Goal: Transaction & Acquisition: Register for event/course

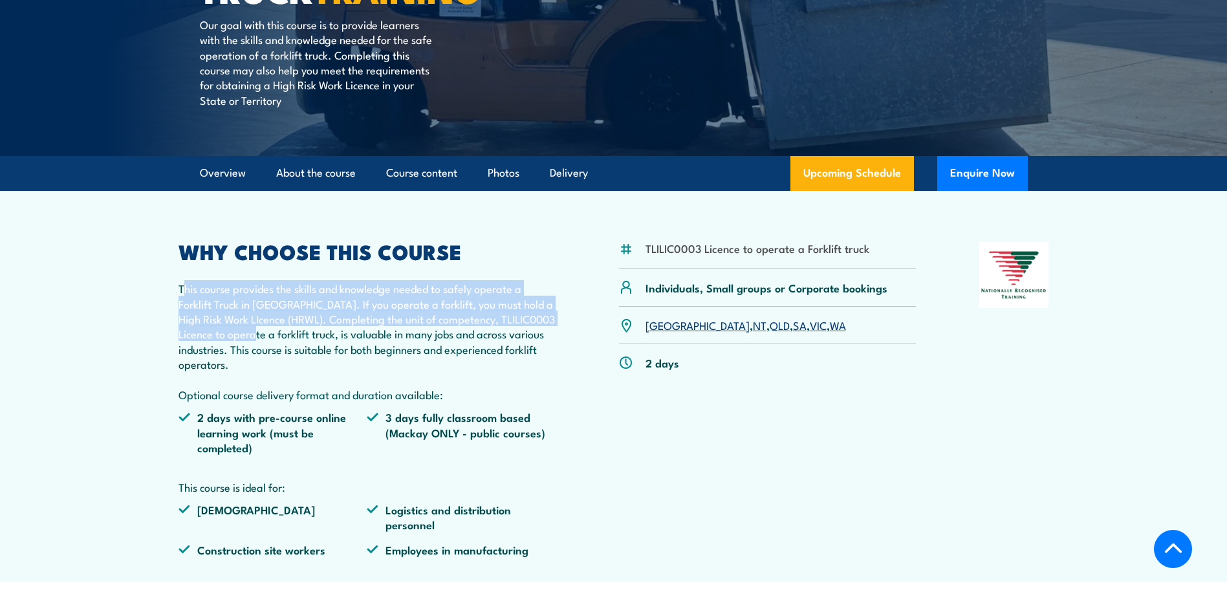
drag, startPoint x: 186, startPoint y: 288, endPoint x: 254, endPoint y: 334, distance: 82.0
click at [254, 334] on p "This course provides the skills and knowledge needed to safely operate a Forkli…" at bounding box center [368, 341] width 378 height 121
drag, startPoint x: 254, startPoint y: 334, endPoint x: 274, endPoint y: 336, distance: 20.9
click at [274, 336] on p "This course provides the skills and knowledge needed to safely operate a Forkli…" at bounding box center [368, 341] width 378 height 121
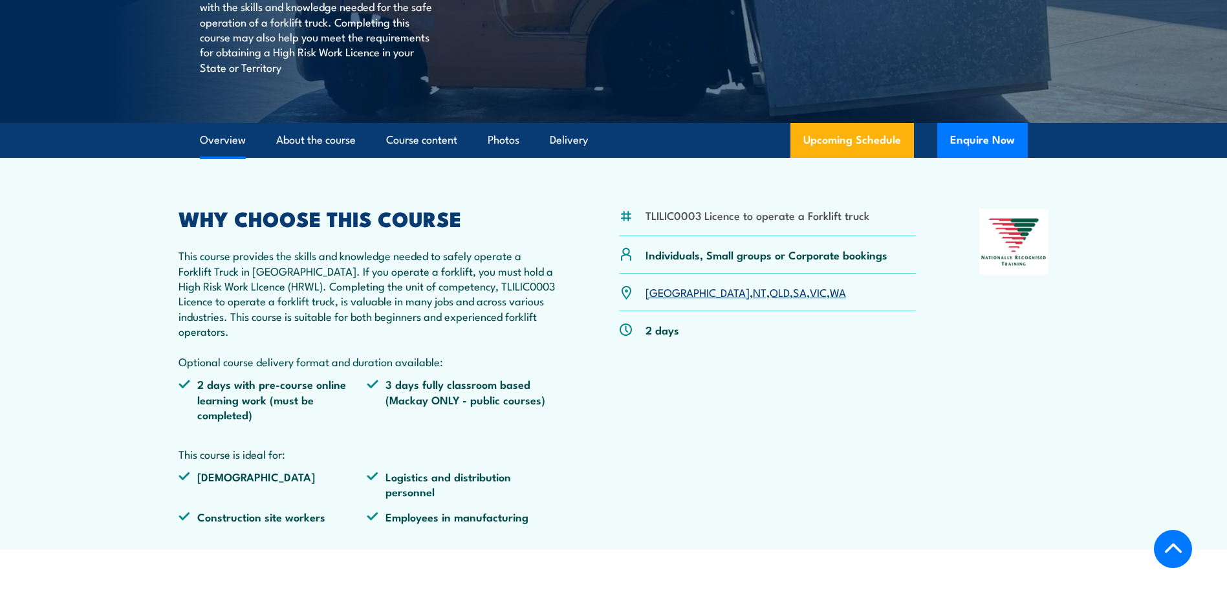
scroll to position [324, 0]
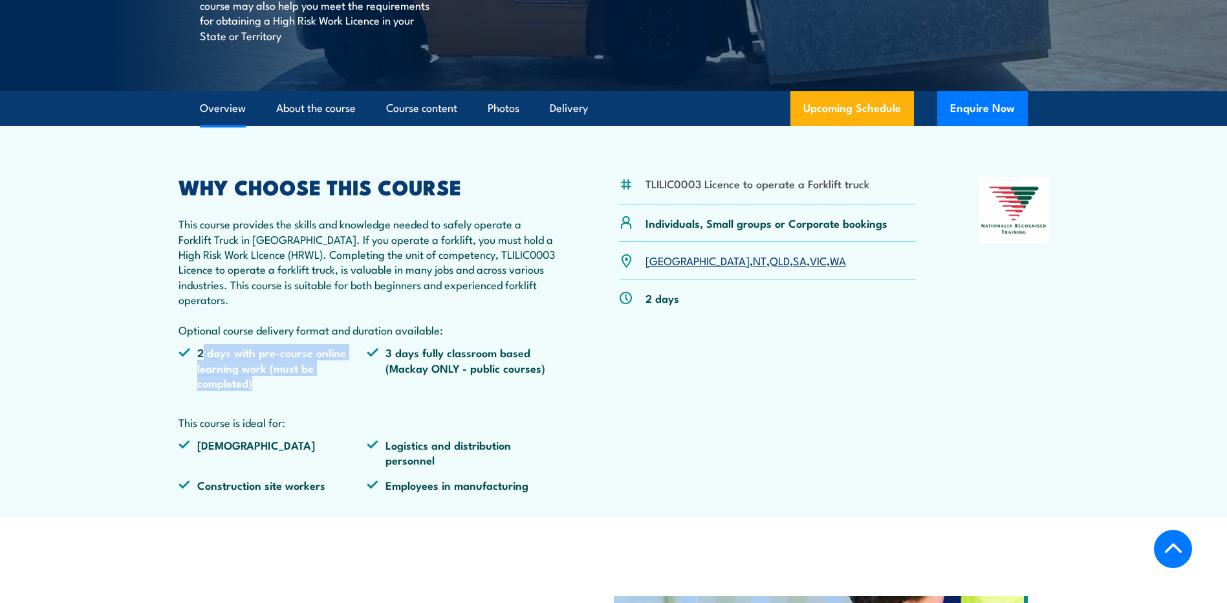
drag, startPoint x: 201, startPoint y: 354, endPoint x: 257, endPoint y: 392, distance: 68.0
click at [257, 392] on ul "2 days with pre-course online learning work (must be completed) 3 days fully cl…" at bounding box center [368, 372] width 378 height 55
drag, startPoint x: 257, startPoint y: 392, endPoint x: 322, endPoint y: 391, distance: 64.7
click at [322, 391] on ul "2 days with pre-course online learning work (must be completed) 3 days fully cl…" at bounding box center [368, 372] width 378 height 55
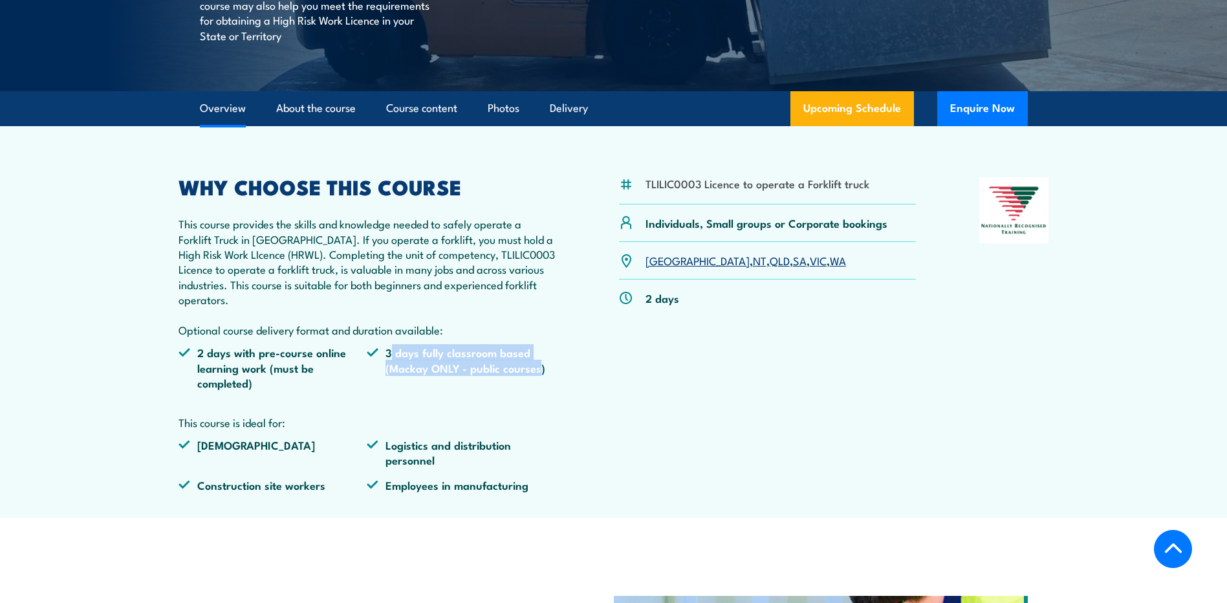
drag, startPoint x: 390, startPoint y: 349, endPoint x: 540, endPoint y: 379, distance: 153.0
click at [540, 379] on li "3 days fully classroom based (Mackay ONLY - public courses)" at bounding box center [461, 367] width 189 height 45
click at [261, 445] on li "Warehouse workers" at bounding box center [273, 452] width 189 height 30
click at [260, 444] on li "Warehouse workers" at bounding box center [273, 452] width 189 height 30
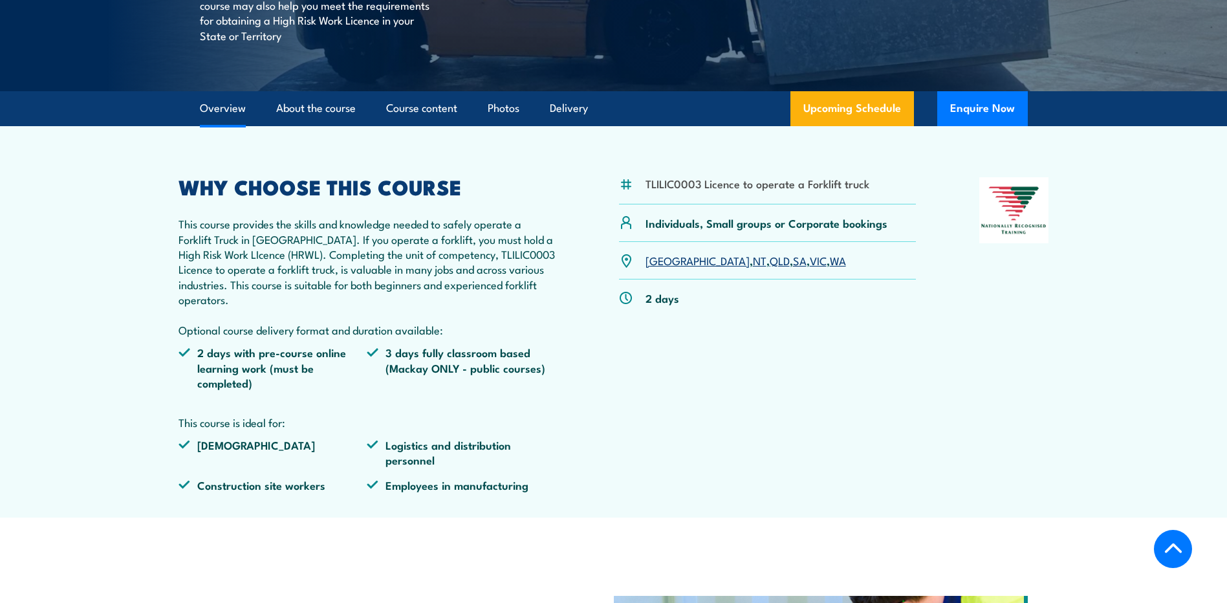
click at [395, 461] on li "Logistics and distribution personnel" at bounding box center [461, 452] width 189 height 30
drag, startPoint x: 395, startPoint y: 461, endPoint x: 287, endPoint y: 487, distance: 111.6
click at [287, 487] on li "Construction site workers" at bounding box center [273, 485] width 189 height 15
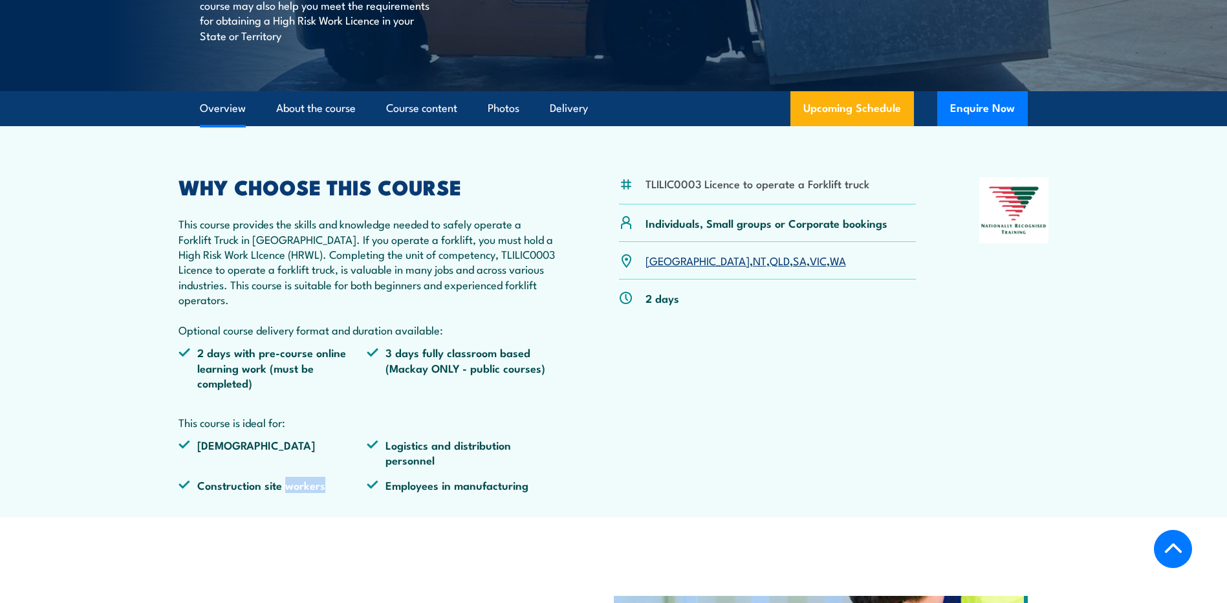
click at [287, 487] on li "Construction site workers" at bounding box center [273, 485] width 189 height 15
drag, startPoint x: 287, startPoint y: 487, endPoint x: 426, endPoint y: 490, distance: 139.2
click at [426, 490] on li "Employees in manufacturing" at bounding box center [461, 485] width 189 height 15
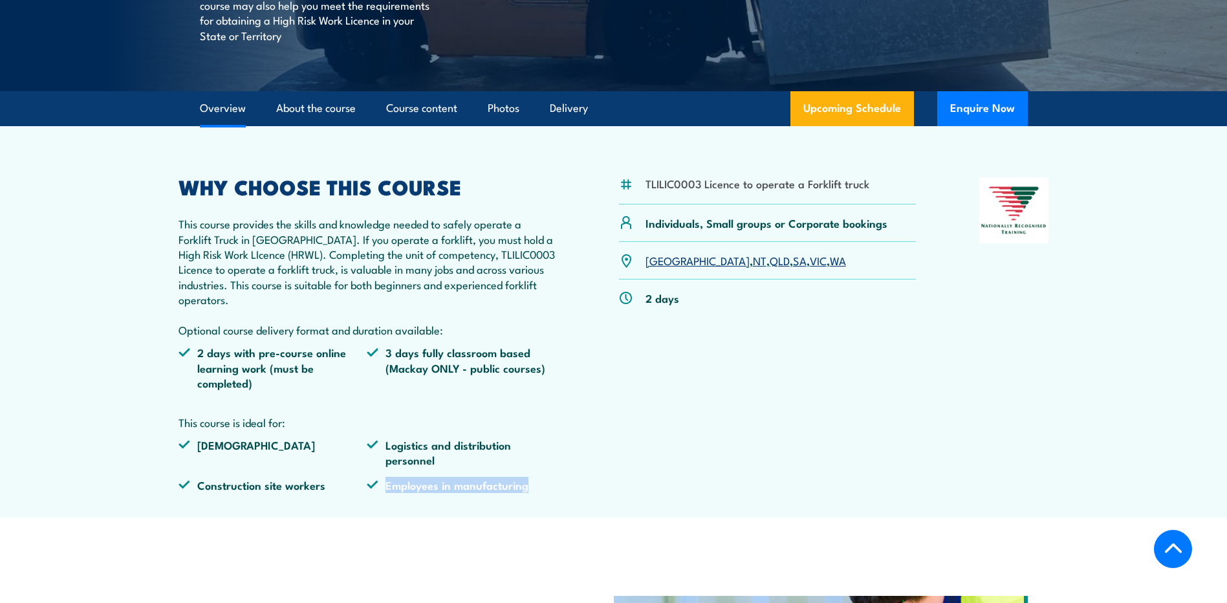
click at [426, 490] on li "Employees in manufacturing" at bounding box center [461, 485] width 189 height 15
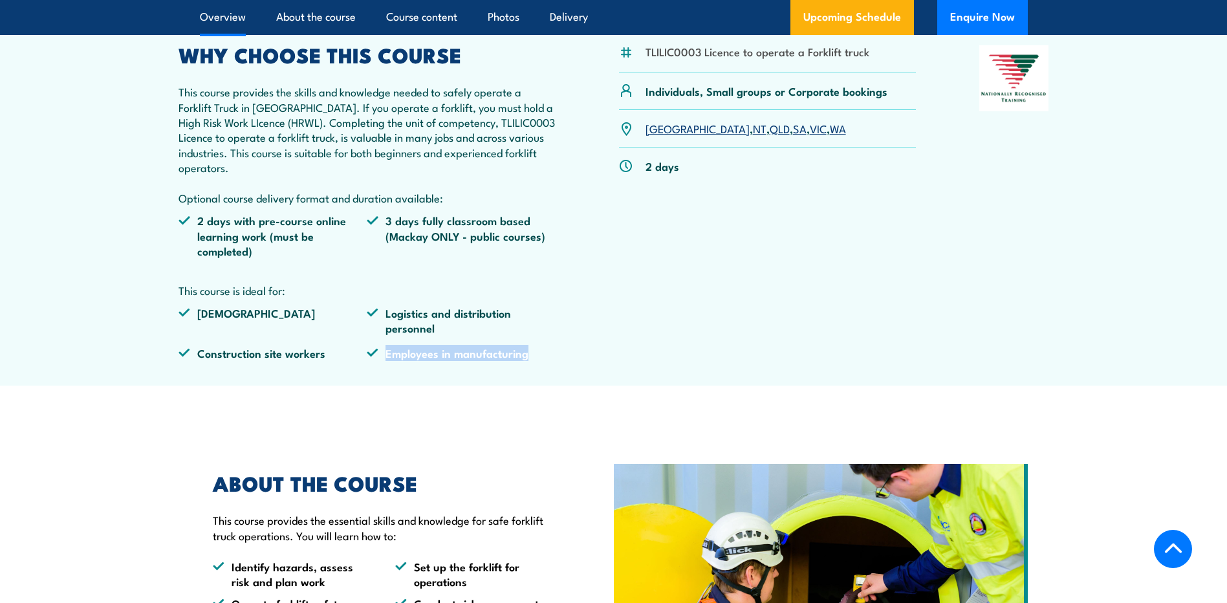
scroll to position [582, 0]
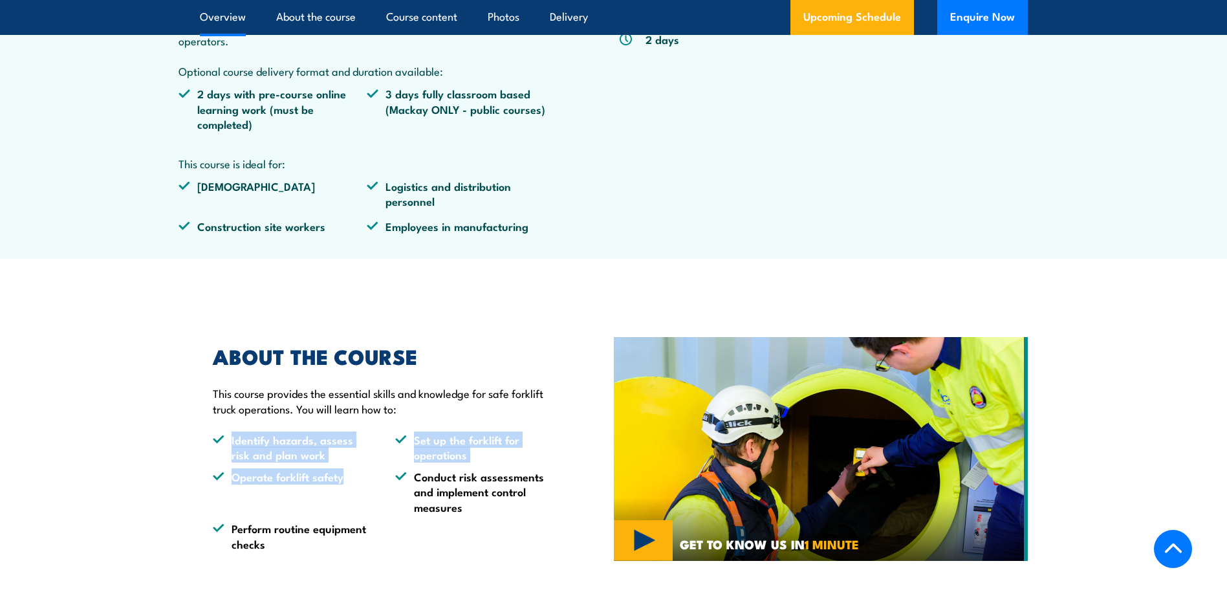
drag, startPoint x: 275, startPoint y: 446, endPoint x: 351, endPoint y: 489, distance: 87.5
click at [351, 489] on ul "Identify hazards, assess risk and plan work Set up the forklift for operations …" at bounding box center [384, 491] width 342 height 119
click at [448, 459] on li "Set up the forklift for operations" at bounding box center [474, 447] width 159 height 30
drag, startPoint x: 417, startPoint y: 445, endPoint x: 465, endPoint y: 463, distance: 51.2
click at [465, 463] on ul "Identify hazards, assess risk and plan work Set up the forklift for operations …" at bounding box center [384, 491] width 342 height 119
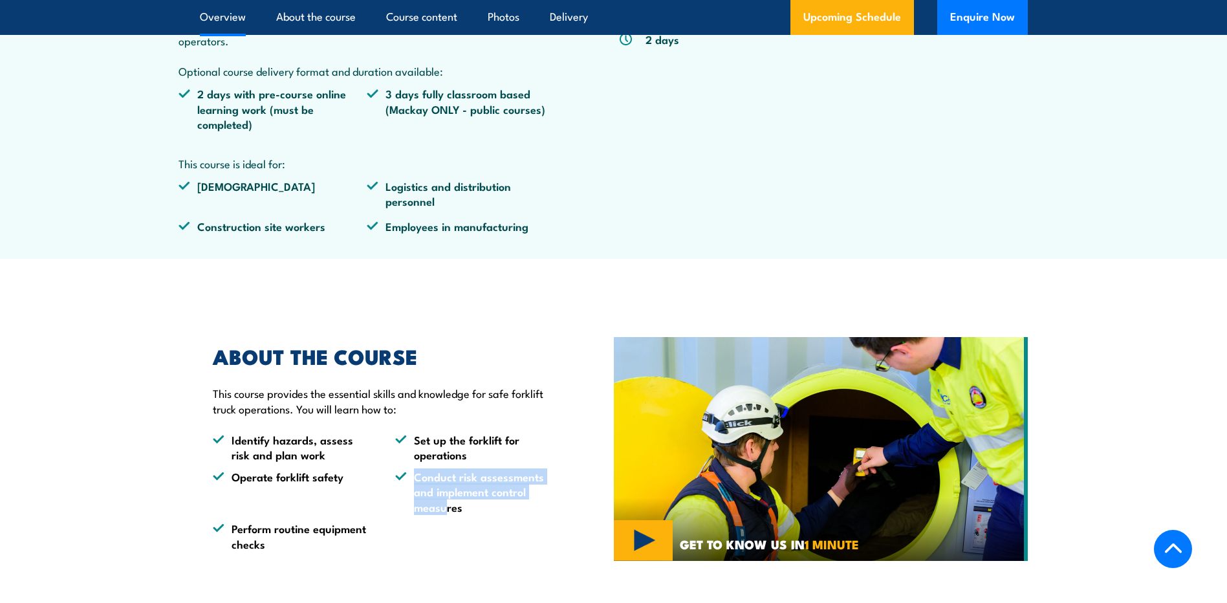
drag, startPoint x: 465, startPoint y: 463, endPoint x: 446, endPoint y: 535, distance: 74.4
click at [446, 535] on ul "Identify hazards, assess risk and plan work Set up the forklift for operations …" at bounding box center [384, 491] width 342 height 119
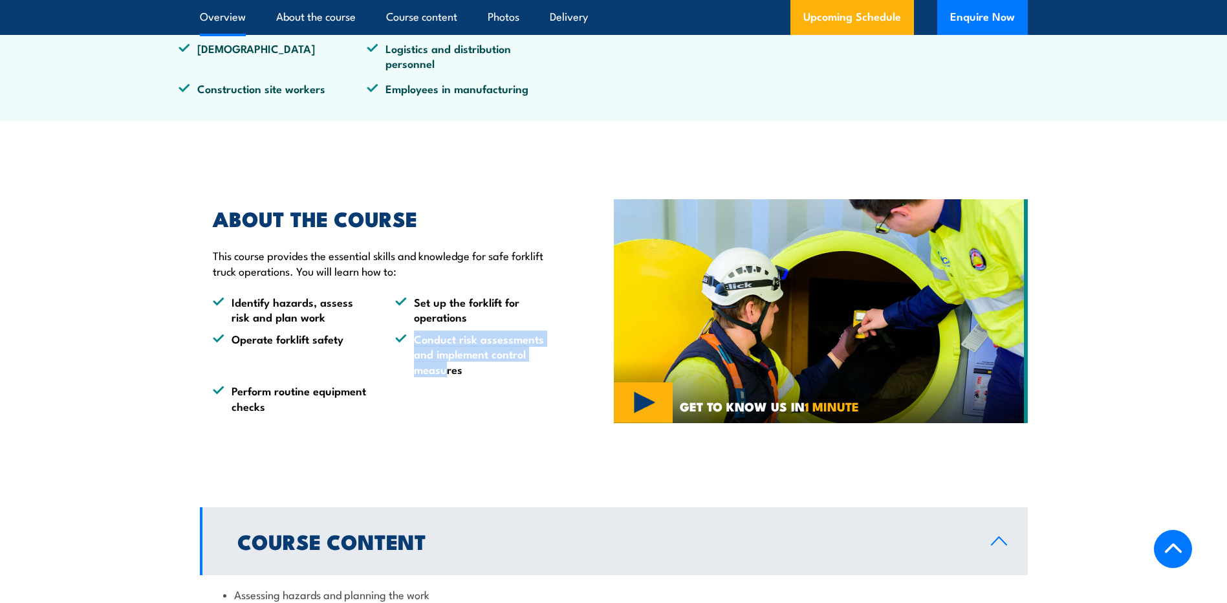
scroll to position [971, 0]
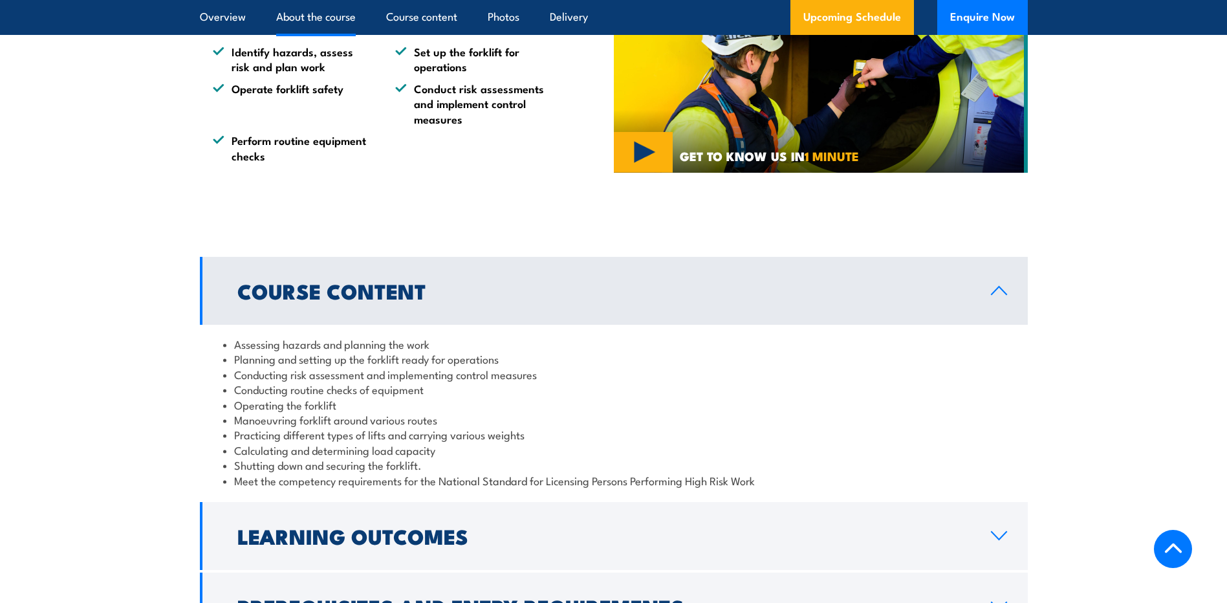
click at [262, 349] on li "Assessing hazards and planning the work" at bounding box center [614, 343] width 782 height 15
drag, startPoint x: 262, startPoint y: 349, endPoint x: 258, endPoint y: 367, distance: 17.9
click at [258, 367] on li "Conducting risk assessment and implementing control measures" at bounding box center [614, 374] width 782 height 15
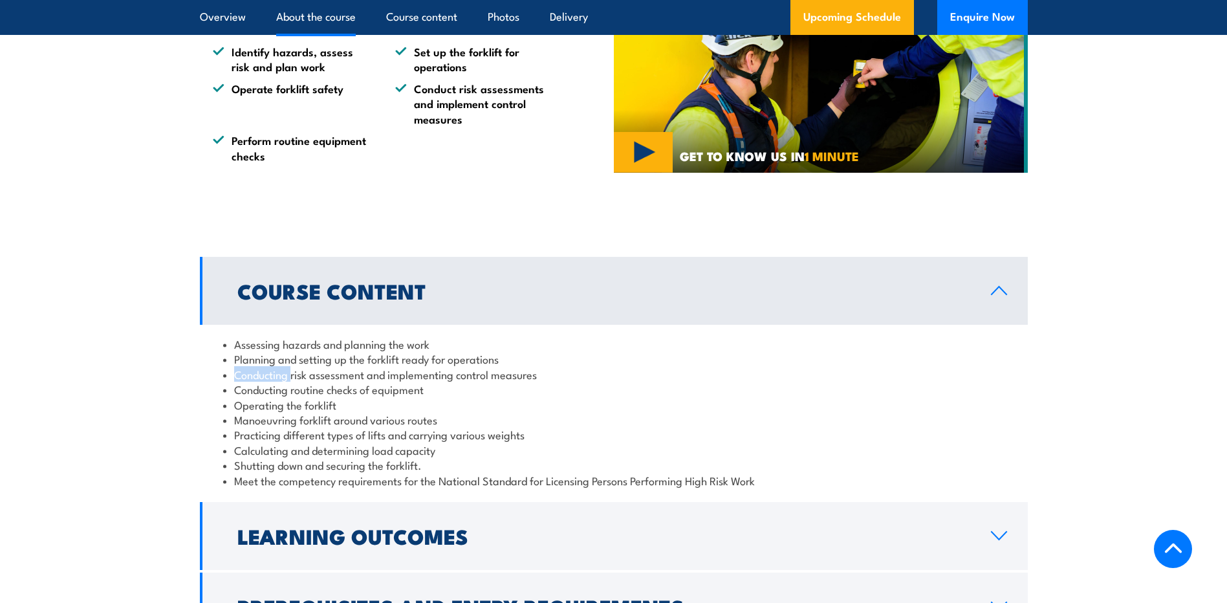
click at [258, 367] on li "Conducting risk assessment and implementing control measures" at bounding box center [614, 374] width 782 height 15
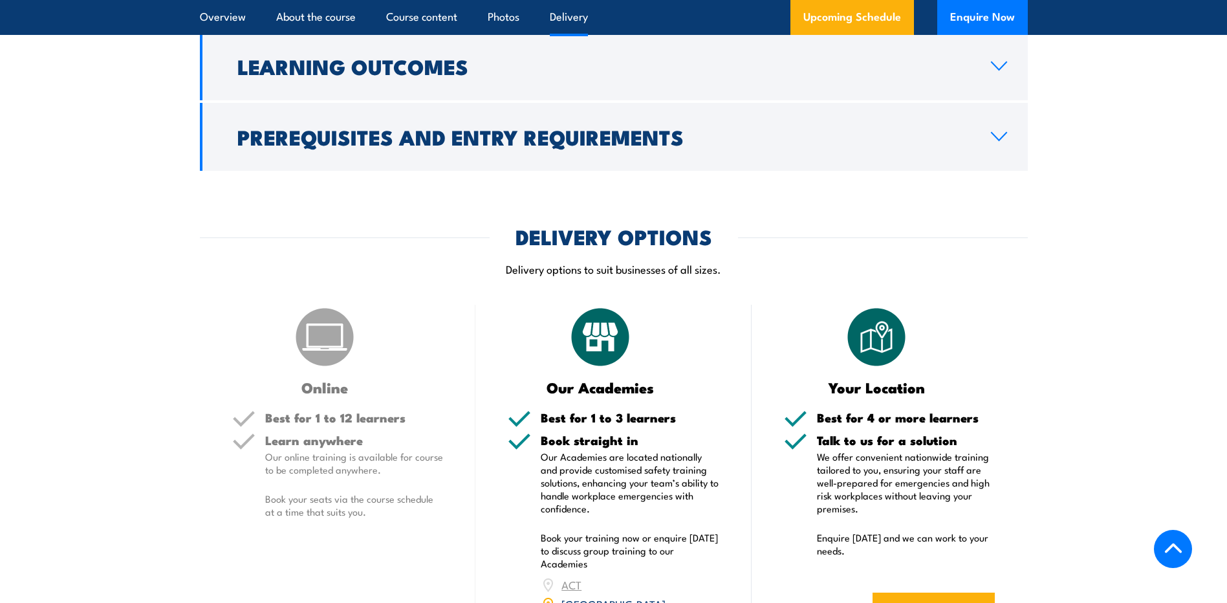
scroll to position [1553, 0]
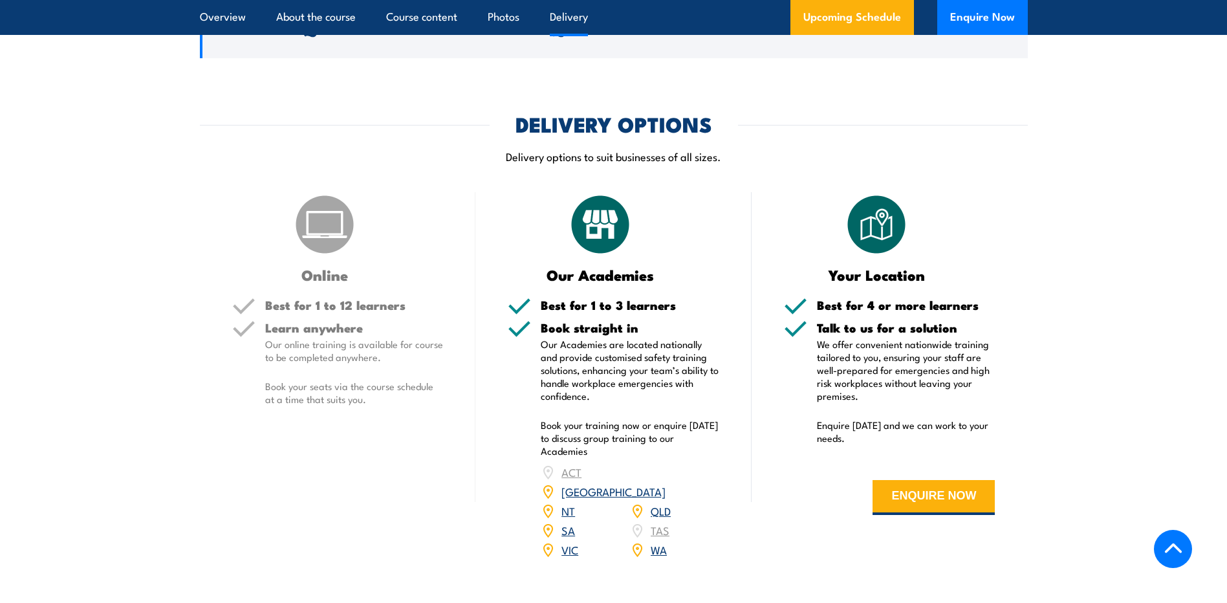
click at [552, 309] on h5 "Best for 1 to 3 learners" at bounding box center [630, 305] width 179 height 12
drag, startPoint x: 552, startPoint y: 309, endPoint x: 571, endPoint y: 335, distance: 32.5
click at [571, 334] on h5 "Book straight in" at bounding box center [630, 328] width 179 height 12
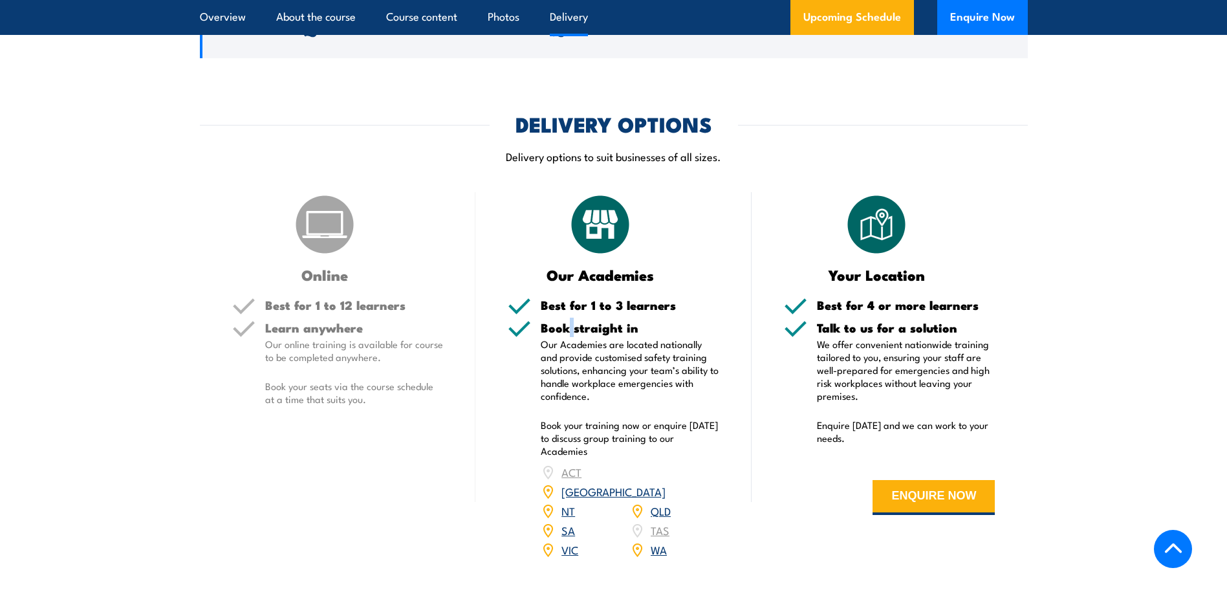
click at [571, 334] on h5 "Book straight in" at bounding box center [630, 328] width 179 height 12
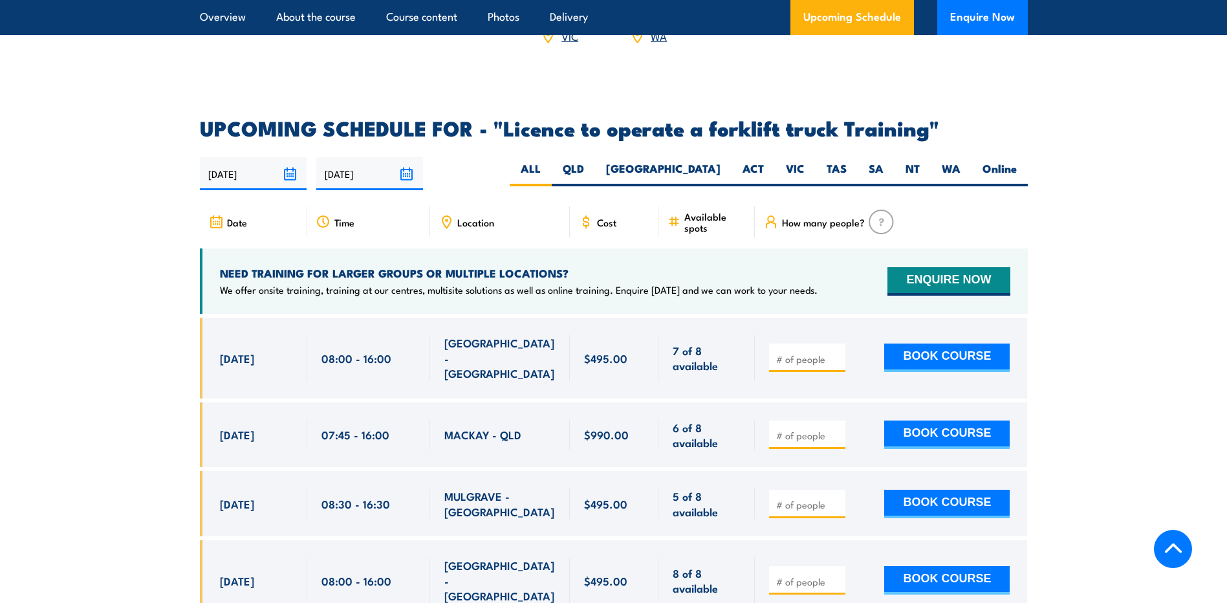
scroll to position [2071, 0]
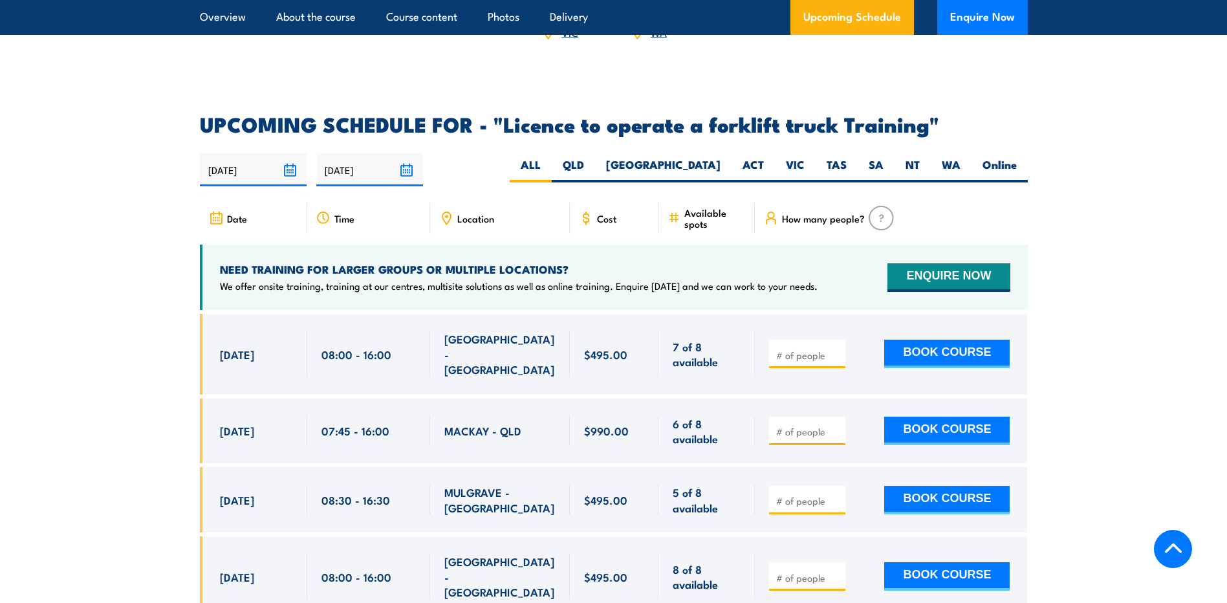
click at [397, 262] on h4 "NEED TRAINING FOR LARGER GROUPS OR MULTIPLE LOCATIONS?" at bounding box center [519, 269] width 598 height 14
click at [396, 262] on h4 "NEED TRAINING FOR LARGER GROUPS OR MULTIPLE LOCATIONS?" at bounding box center [519, 269] width 598 height 14
click at [611, 262] on h4 "NEED TRAINING FOR LARGER GROUPS OR MULTIPLE LOCATIONS?" at bounding box center [519, 269] width 598 height 14
click at [595, 157] on label "QLD" at bounding box center [573, 169] width 43 height 25
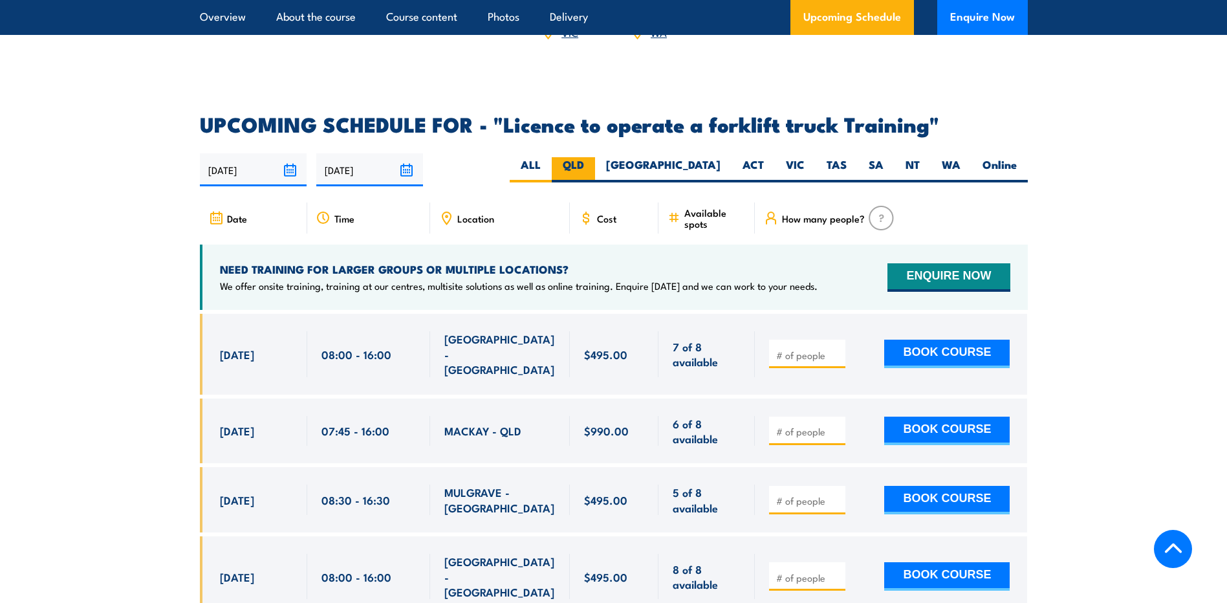
click at [593, 157] on input "QLD" at bounding box center [588, 161] width 8 height 8
radio input "true"
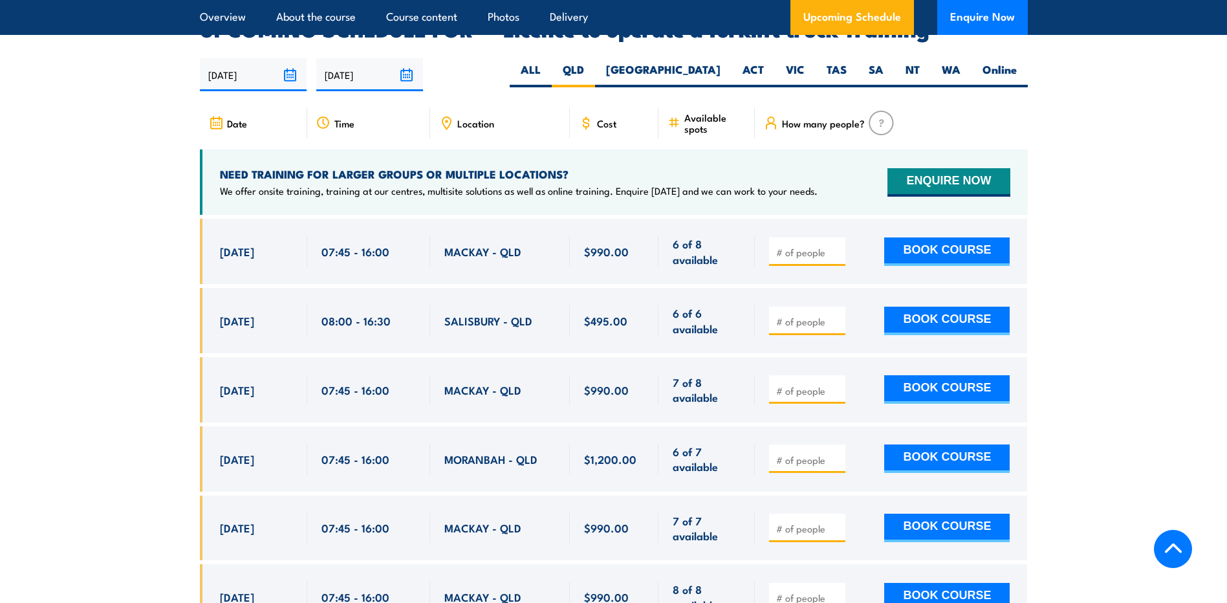
scroll to position [2101, 0]
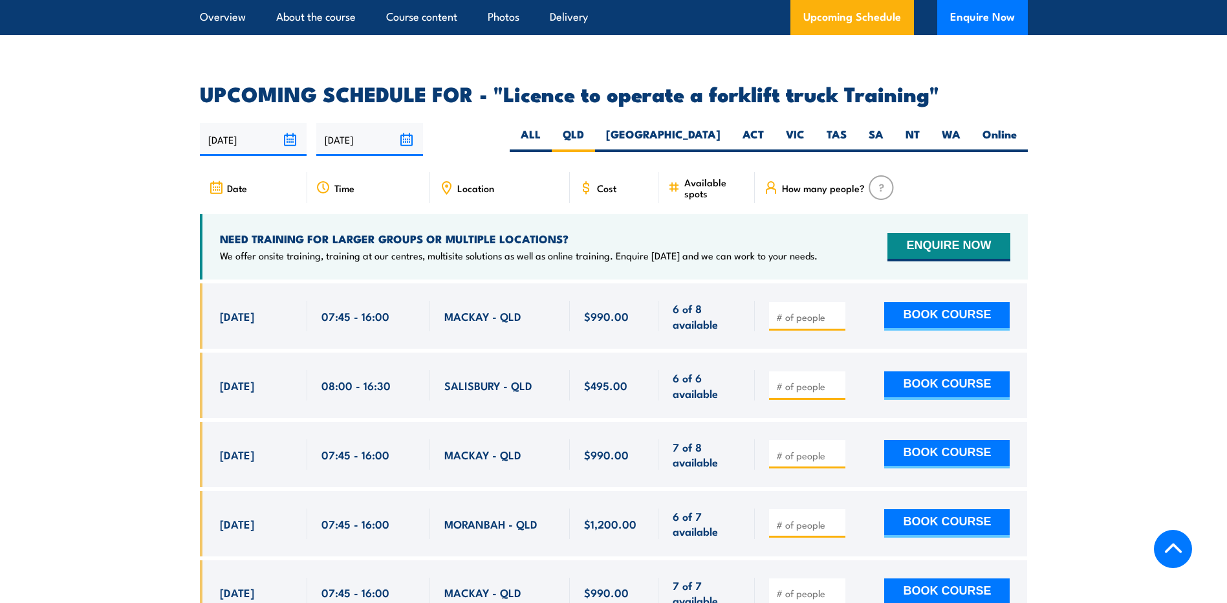
click at [602, 182] on span "Cost" at bounding box center [606, 187] width 19 height 11
click at [810, 311] on input "number" at bounding box center [808, 317] width 65 height 13
type input "1"
click at [933, 302] on button "BOOK COURSE" at bounding box center [948, 316] width 126 height 28
